Goal: Task Accomplishment & Management: Manage account settings

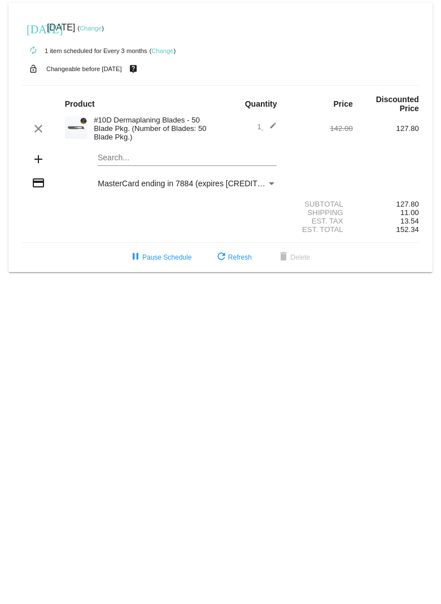
click at [162, 49] on link "Change" at bounding box center [162, 50] width 22 height 7
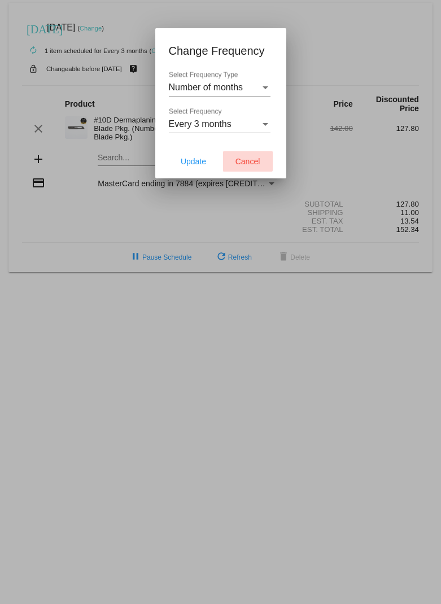
click at [247, 162] on span "Cancel" at bounding box center [247, 161] width 25 height 9
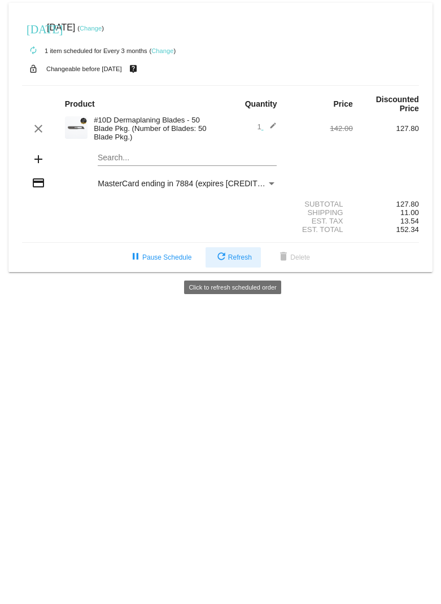
click at [238, 259] on span "refresh Refresh" at bounding box center [232, 257] width 37 height 8
click at [163, 51] on link "Change" at bounding box center [162, 50] width 22 height 7
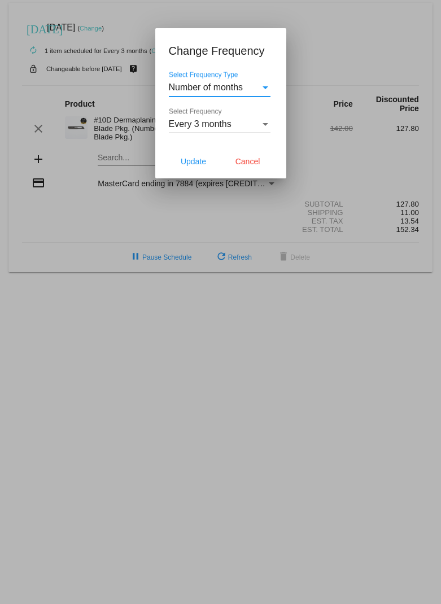
click at [266, 84] on div "Select Frequency Type" at bounding box center [265, 87] width 10 height 10
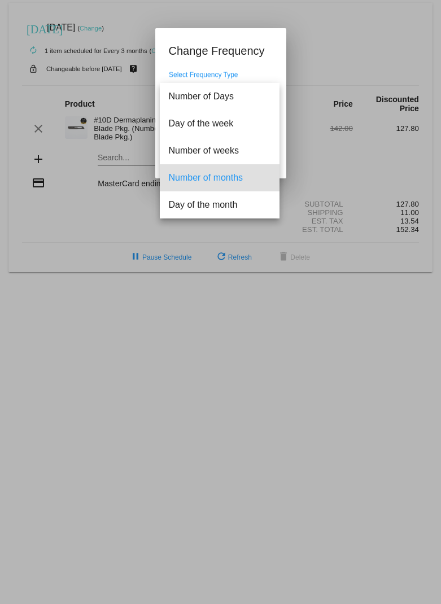
click at [267, 69] on div at bounding box center [220, 302] width 441 height 604
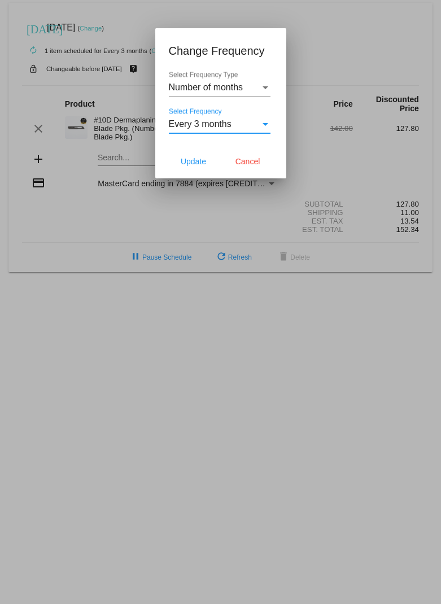
click at [267, 129] on div "Select Frequency" at bounding box center [265, 124] width 10 height 10
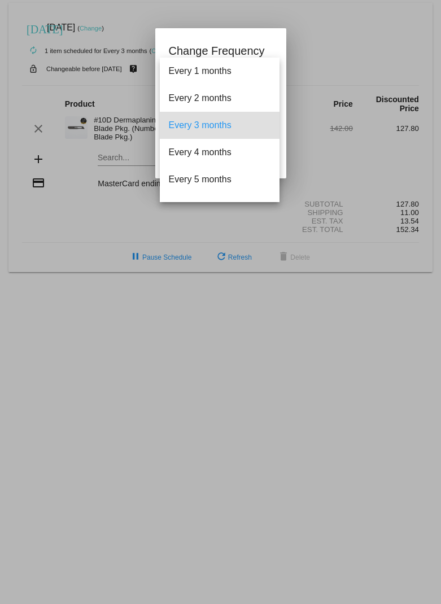
click at [253, 53] on div at bounding box center [220, 302] width 441 height 604
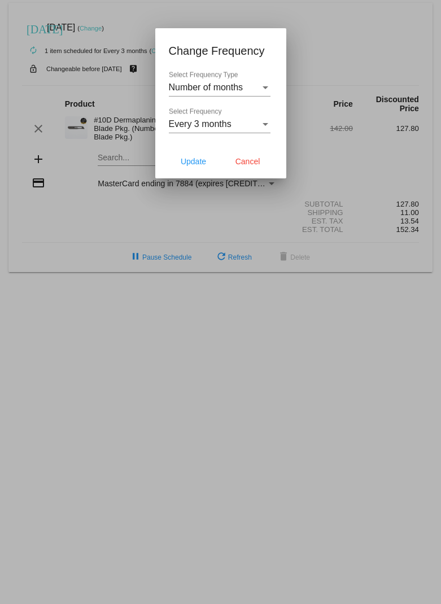
click at [231, 47] on h1 "Change Frequency" at bounding box center [221, 51] width 104 height 18
click at [301, 69] on div at bounding box center [220, 302] width 441 height 604
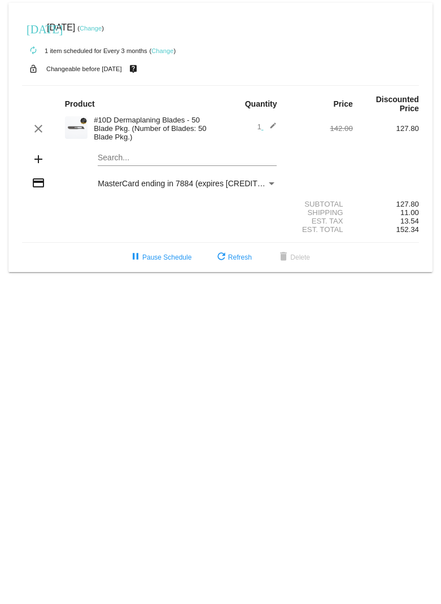
click at [102, 27] on link "Change" at bounding box center [91, 28] width 22 height 7
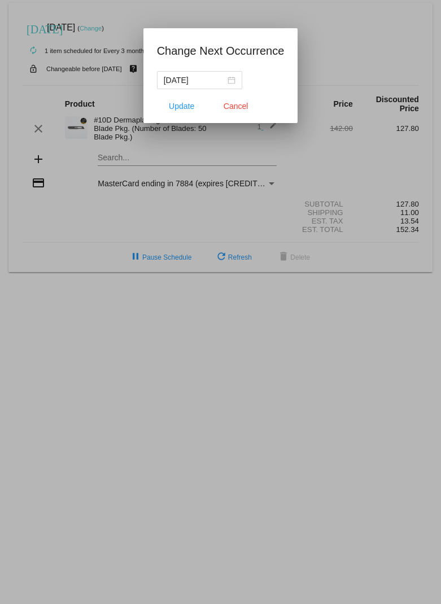
click at [153, 24] on div at bounding box center [220, 302] width 441 height 604
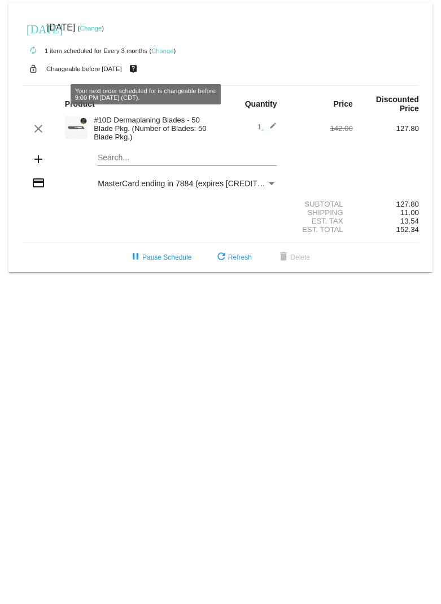
click at [183, 68] on div "lock_open Changeable before [DATE] live_help" at bounding box center [220, 69] width 397 height 15
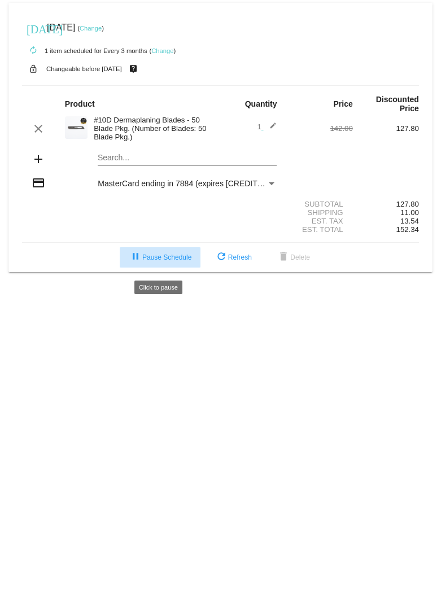
click at [169, 261] on span "pause Pause Schedule" at bounding box center [160, 257] width 63 height 8
